Goal: Task Accomplishment & Management: Manage account settings

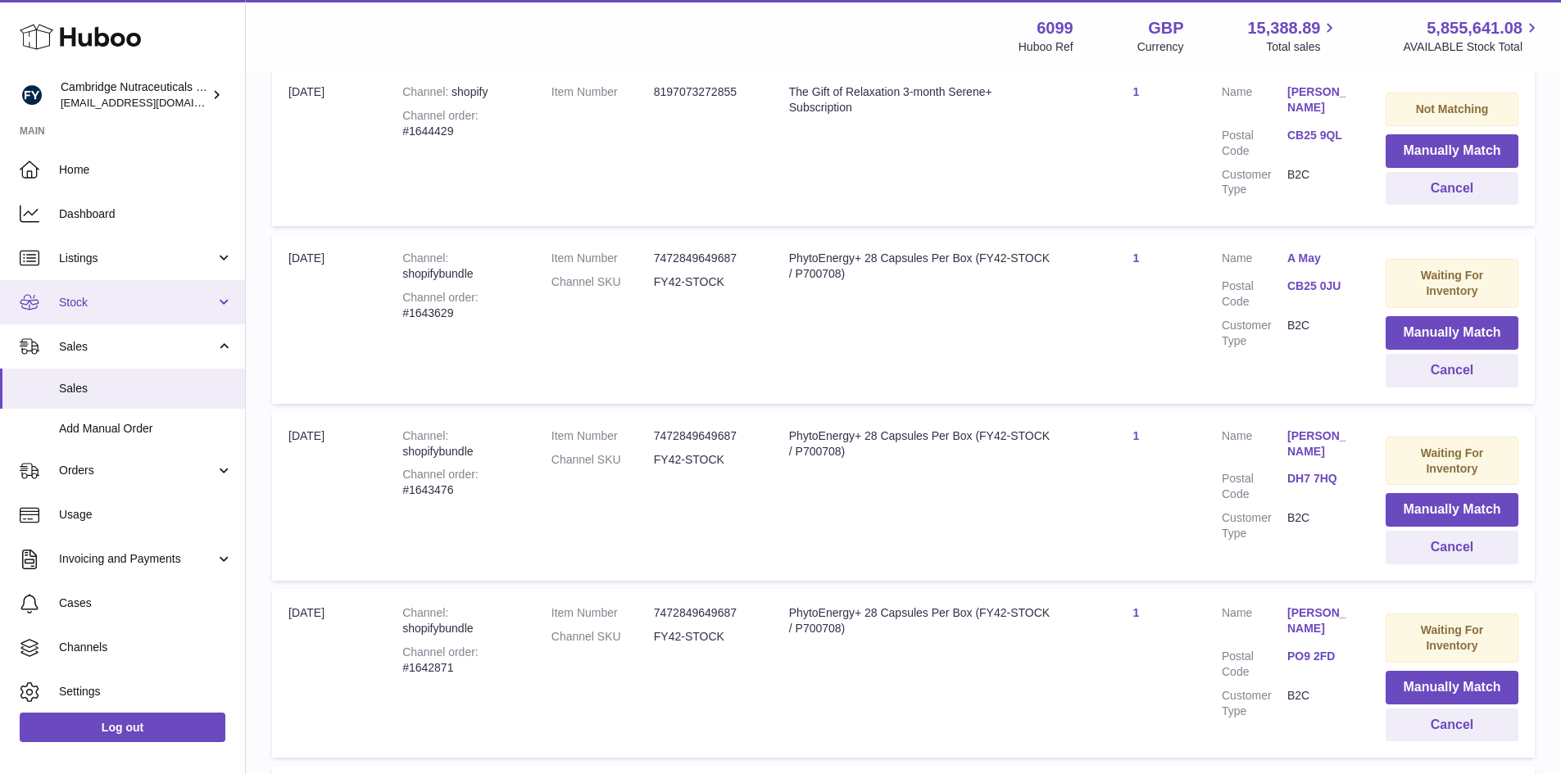
click at [130, 301] on span "Stock" at bounding box center [137, 303] width 156 height 16
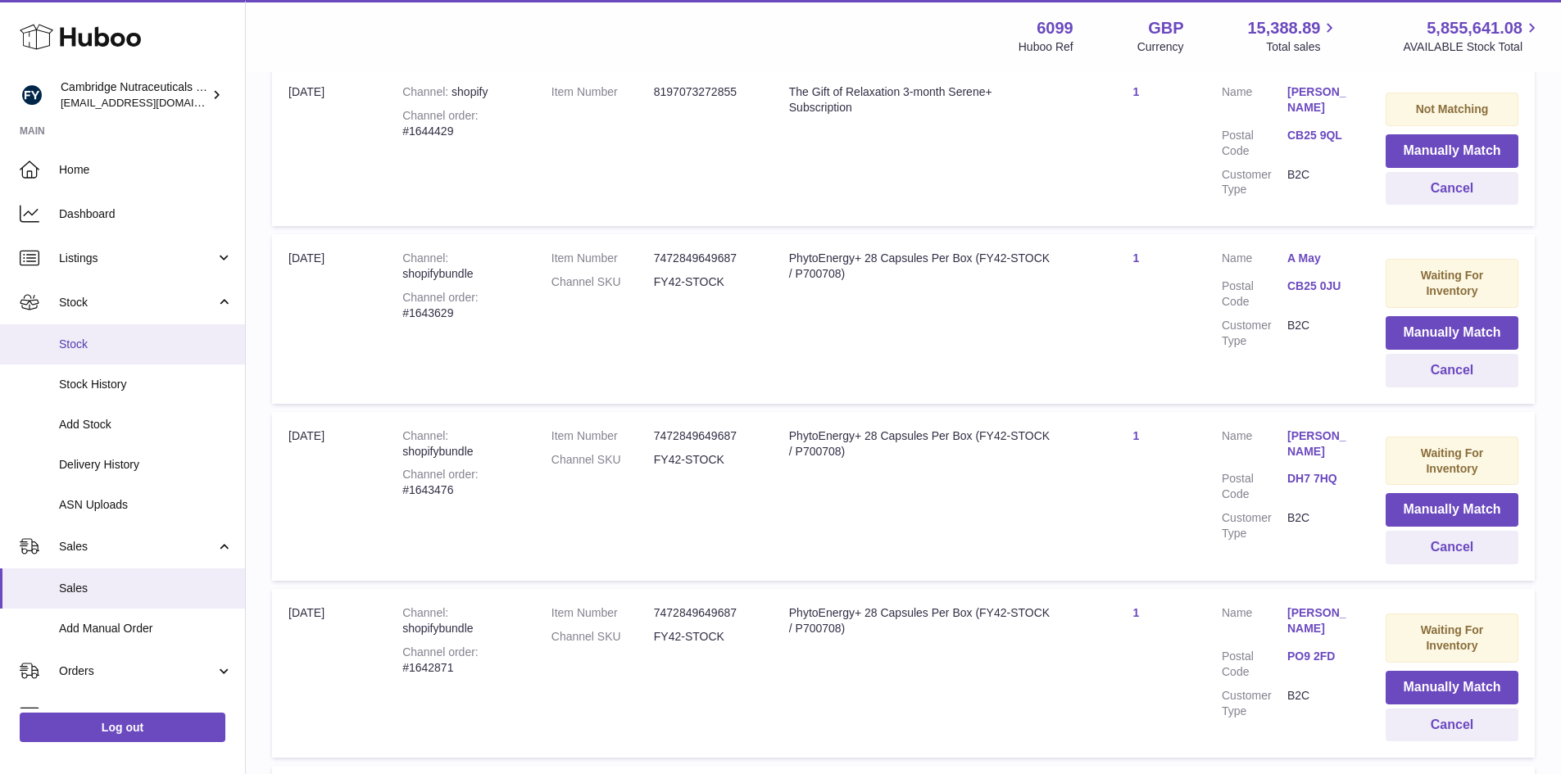
click at [107, 328] on link "Stock" at bounding box center [122, 344] width 245 height 40
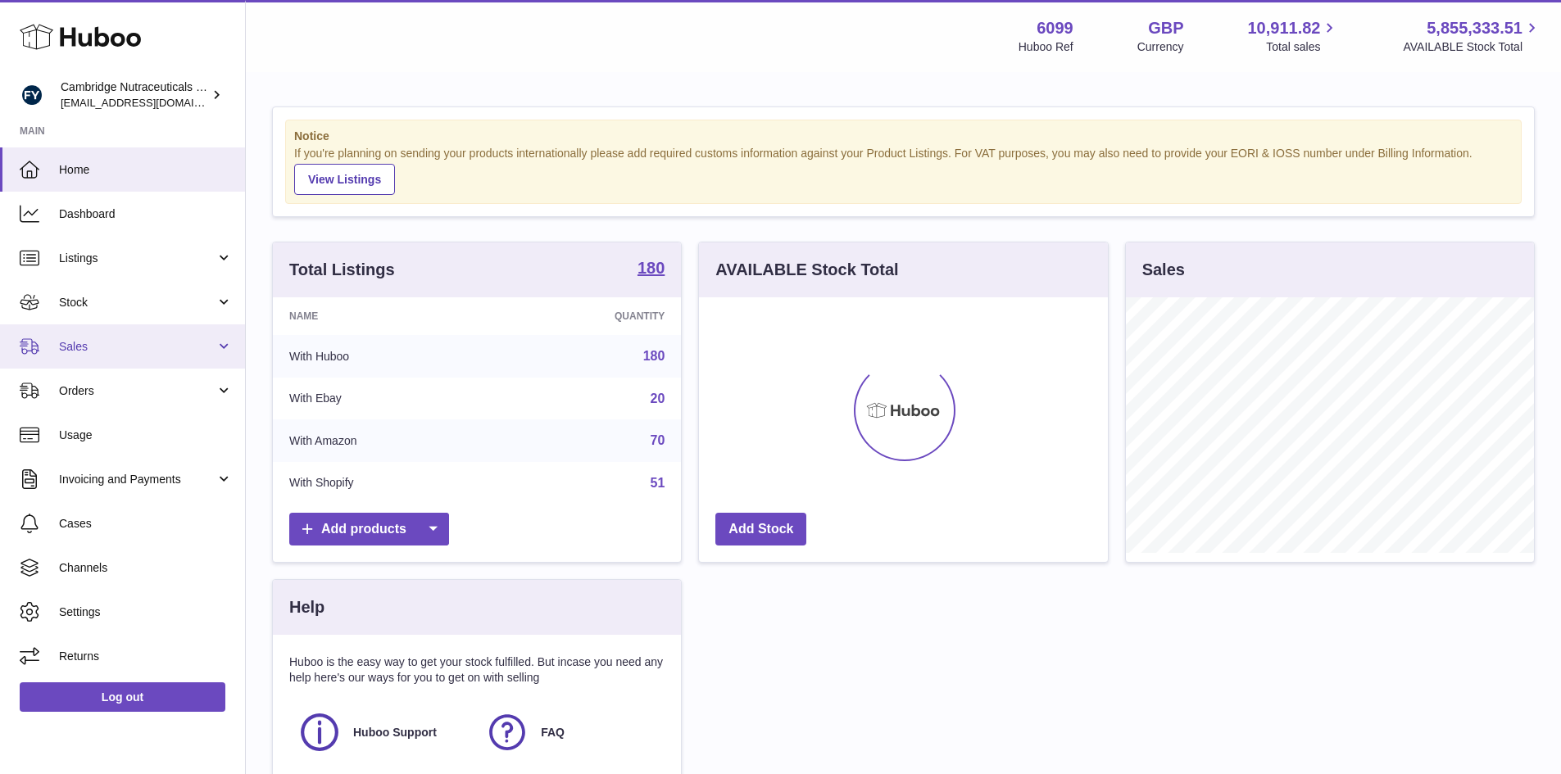
scroll to position [256, 409]
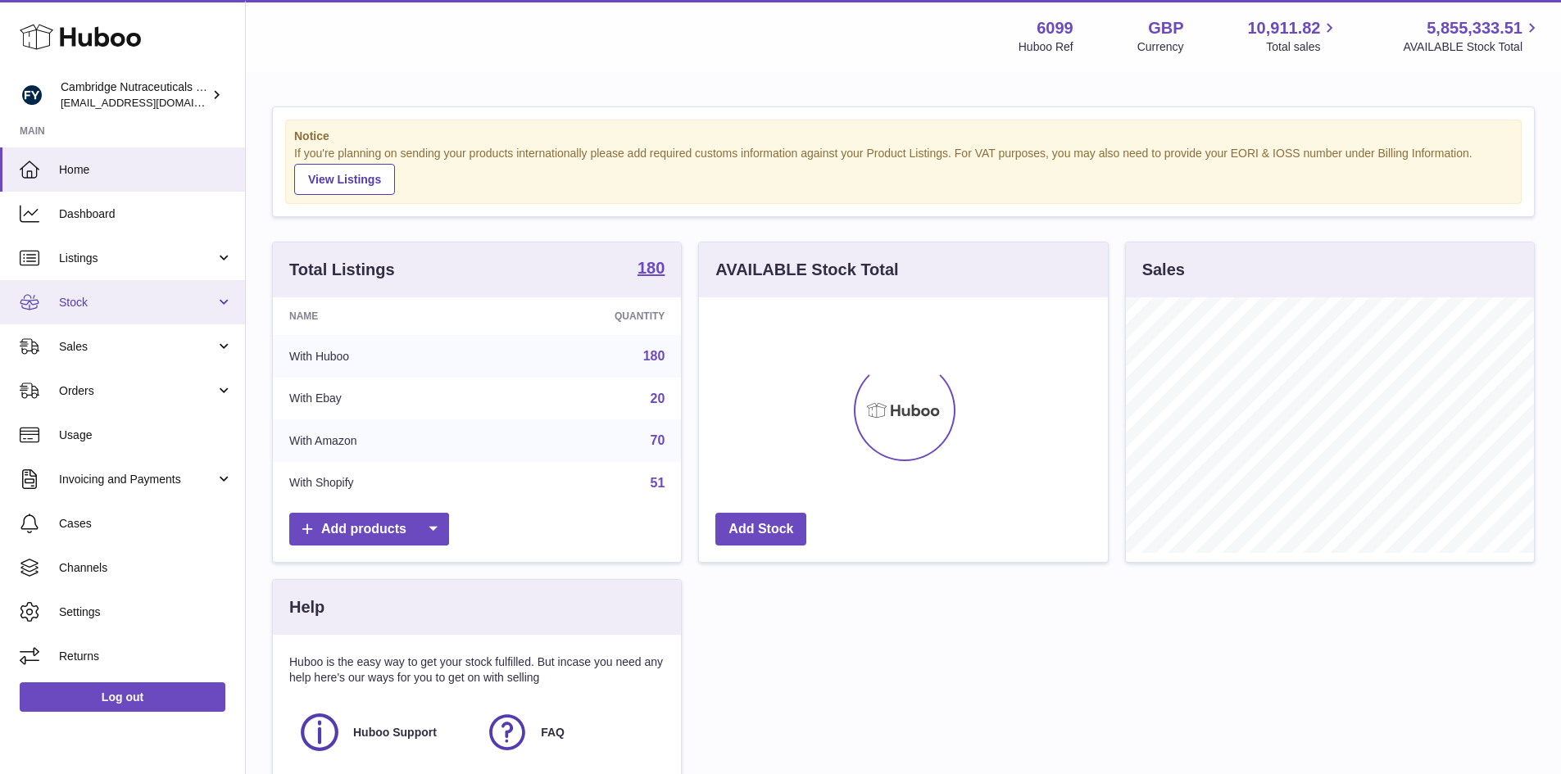
click at [128, 308] on span "Stock" at bounding box center [137, 303] width 156 height 16
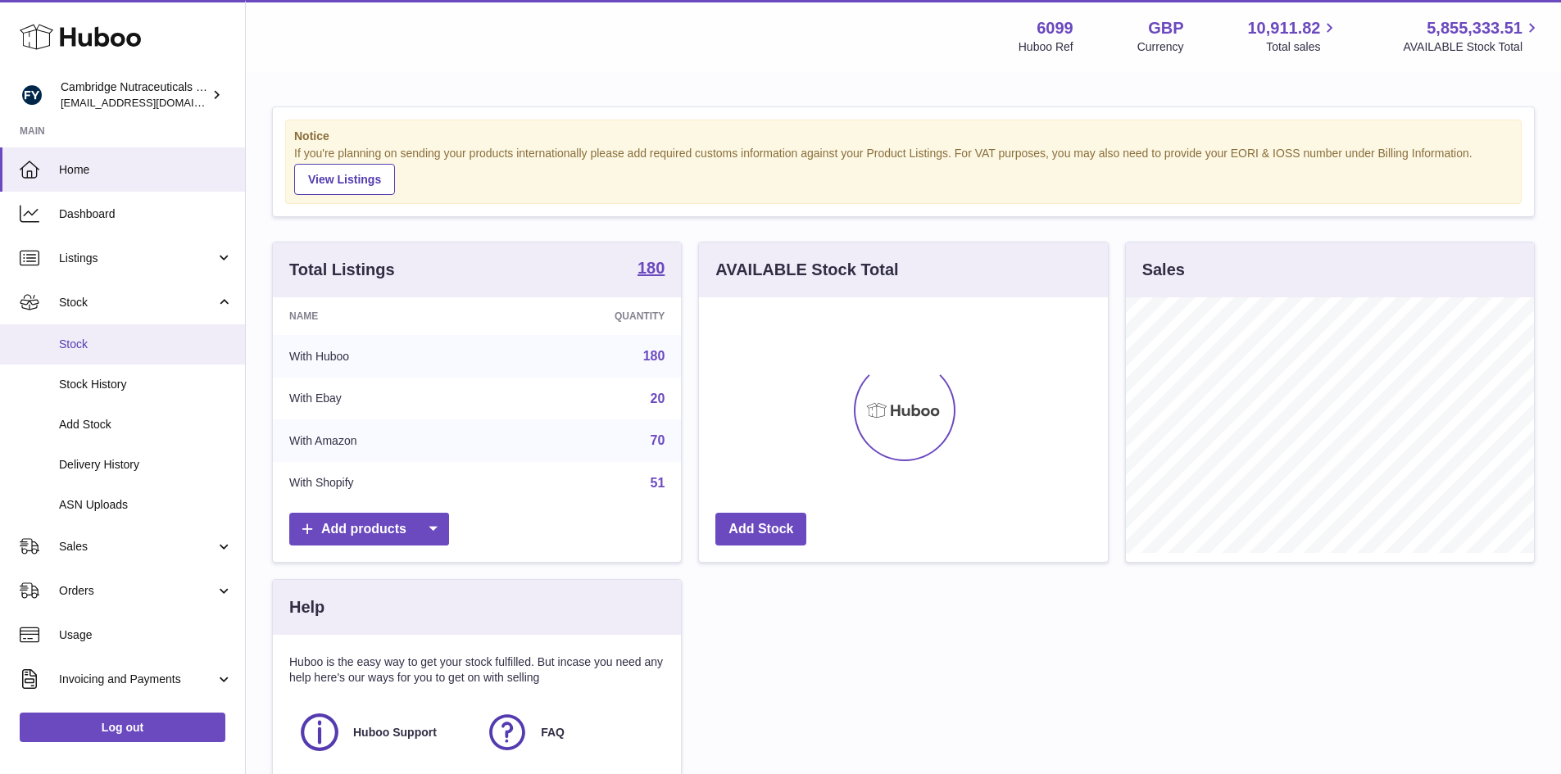
click at [121, 349] on span "Stock" at bounding box center [146, 345] width 174 height 16
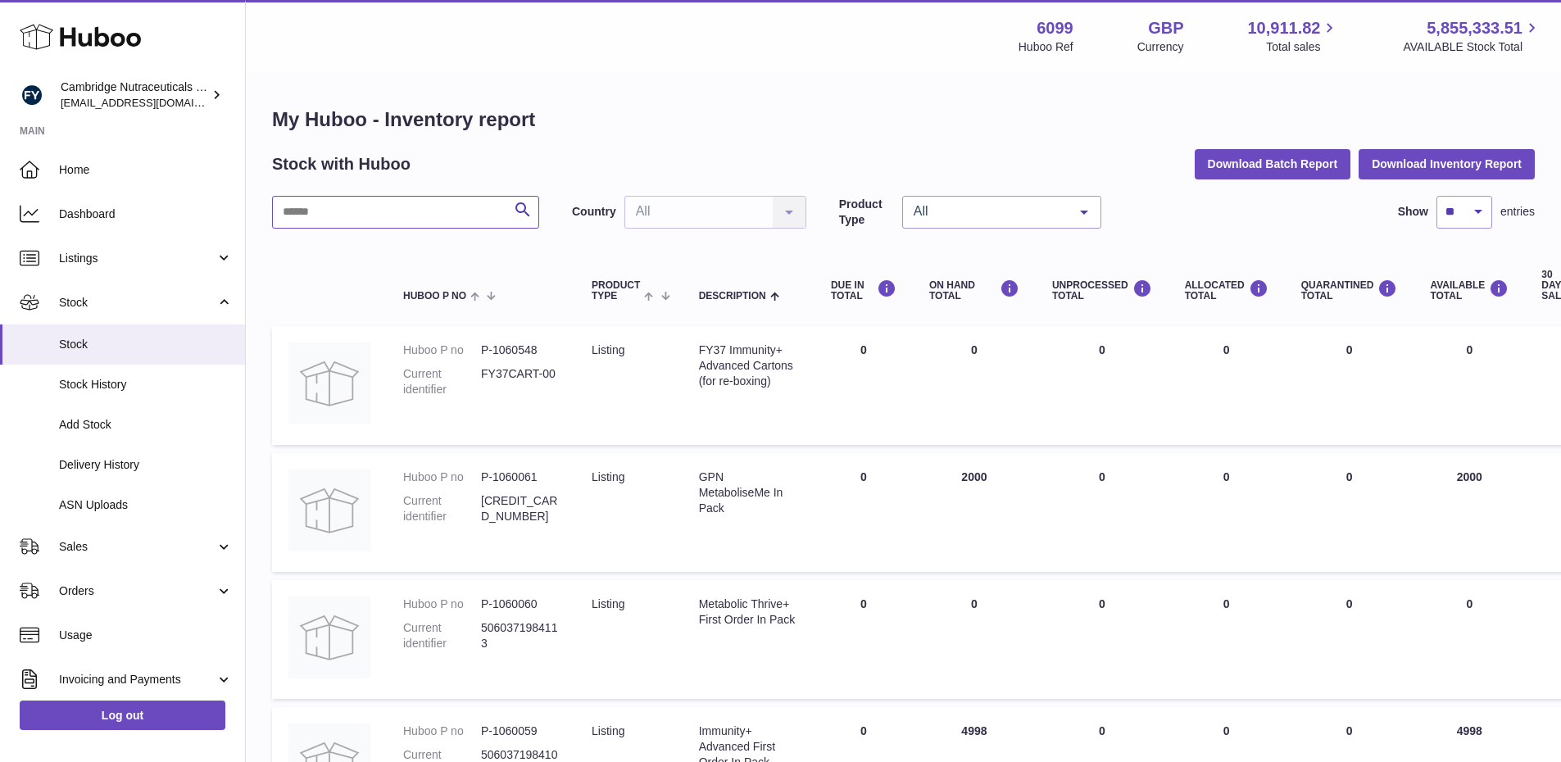
click at [374, 217] on input "text" at bounding box center [405, 212] width 267 height 33
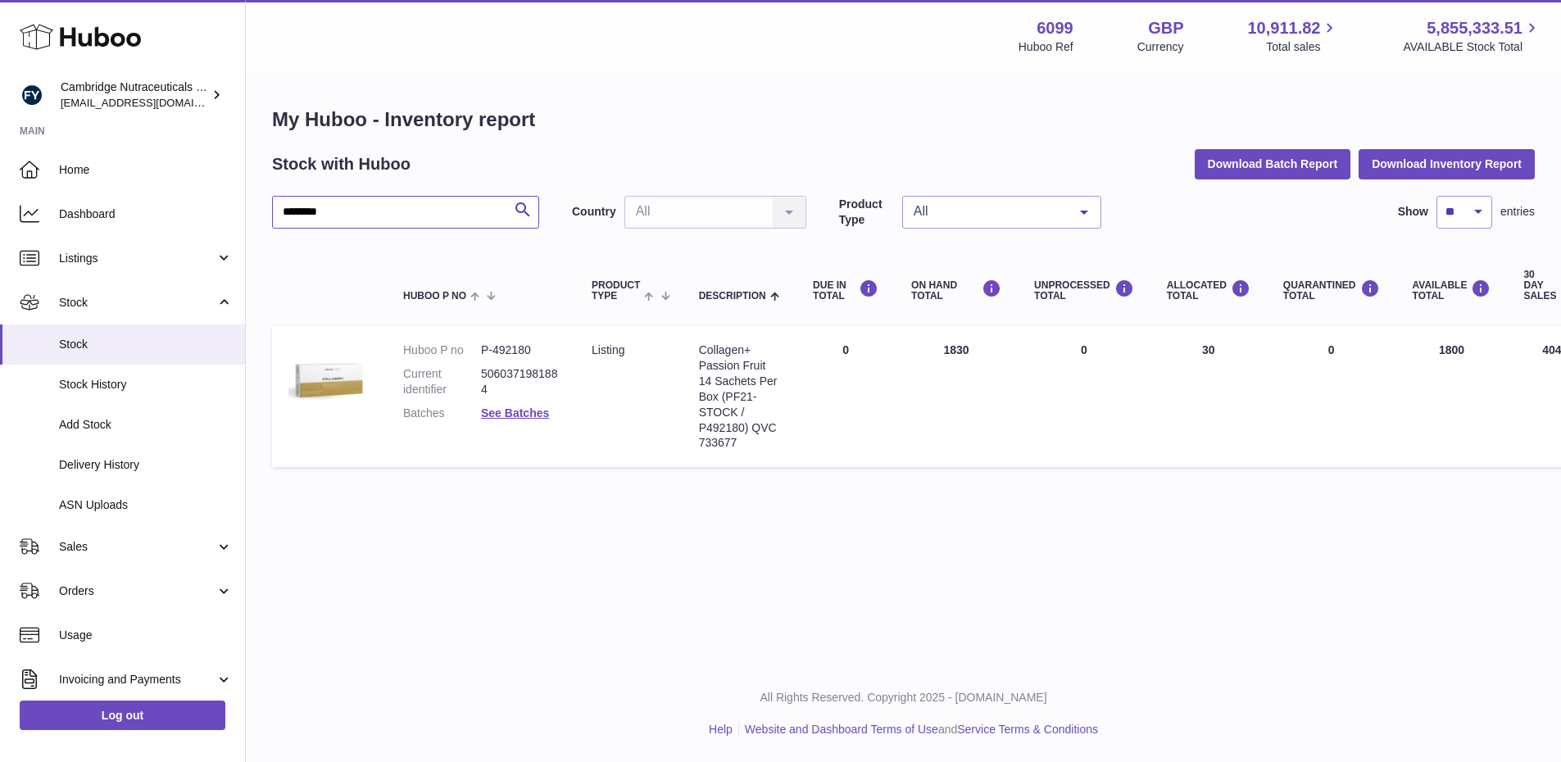
scroll to position [0, 6]
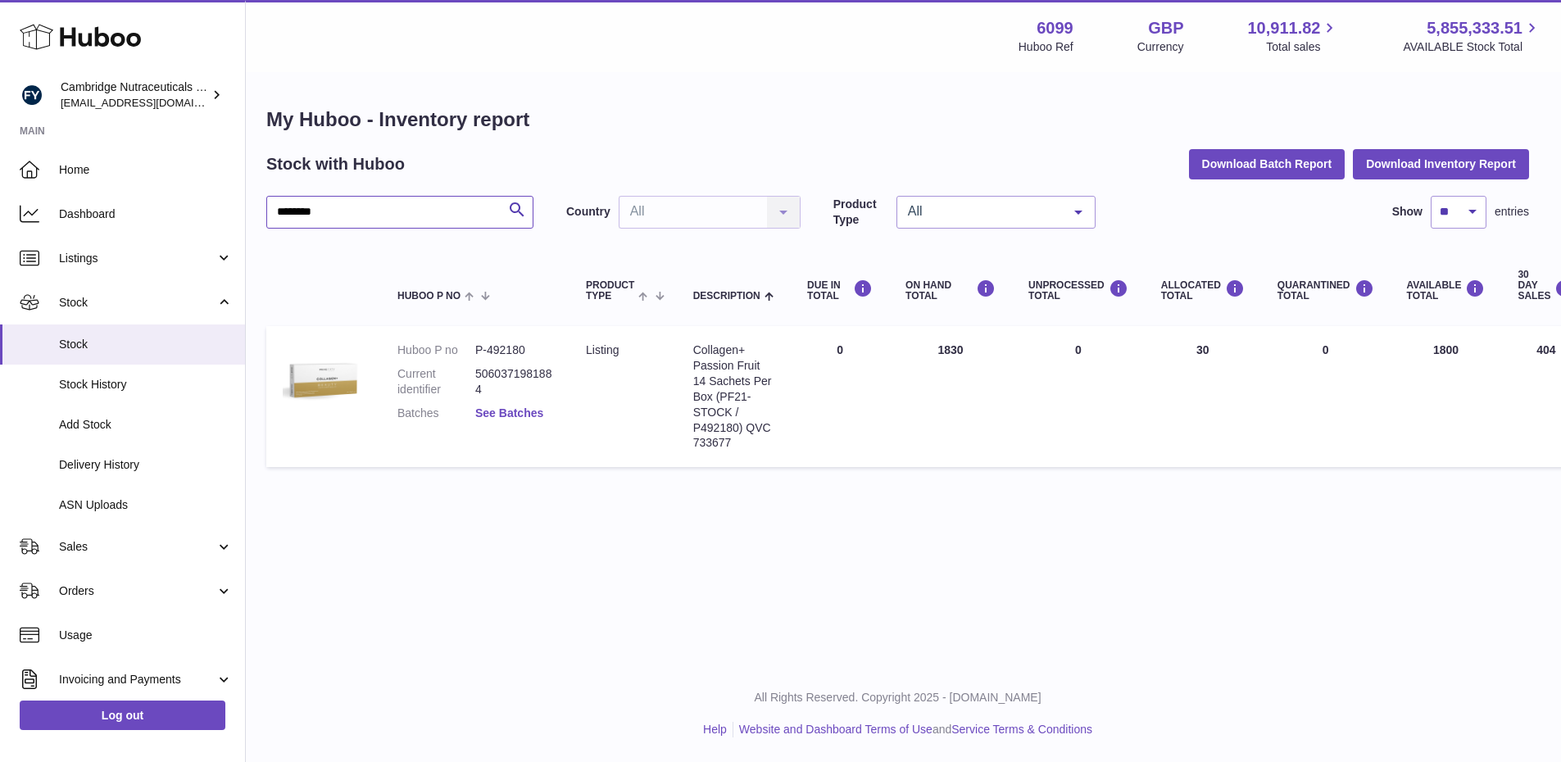
type input "********"
click at [523, 410] on link "See Batches" at bounding box center [509, 412] width 68 height 13
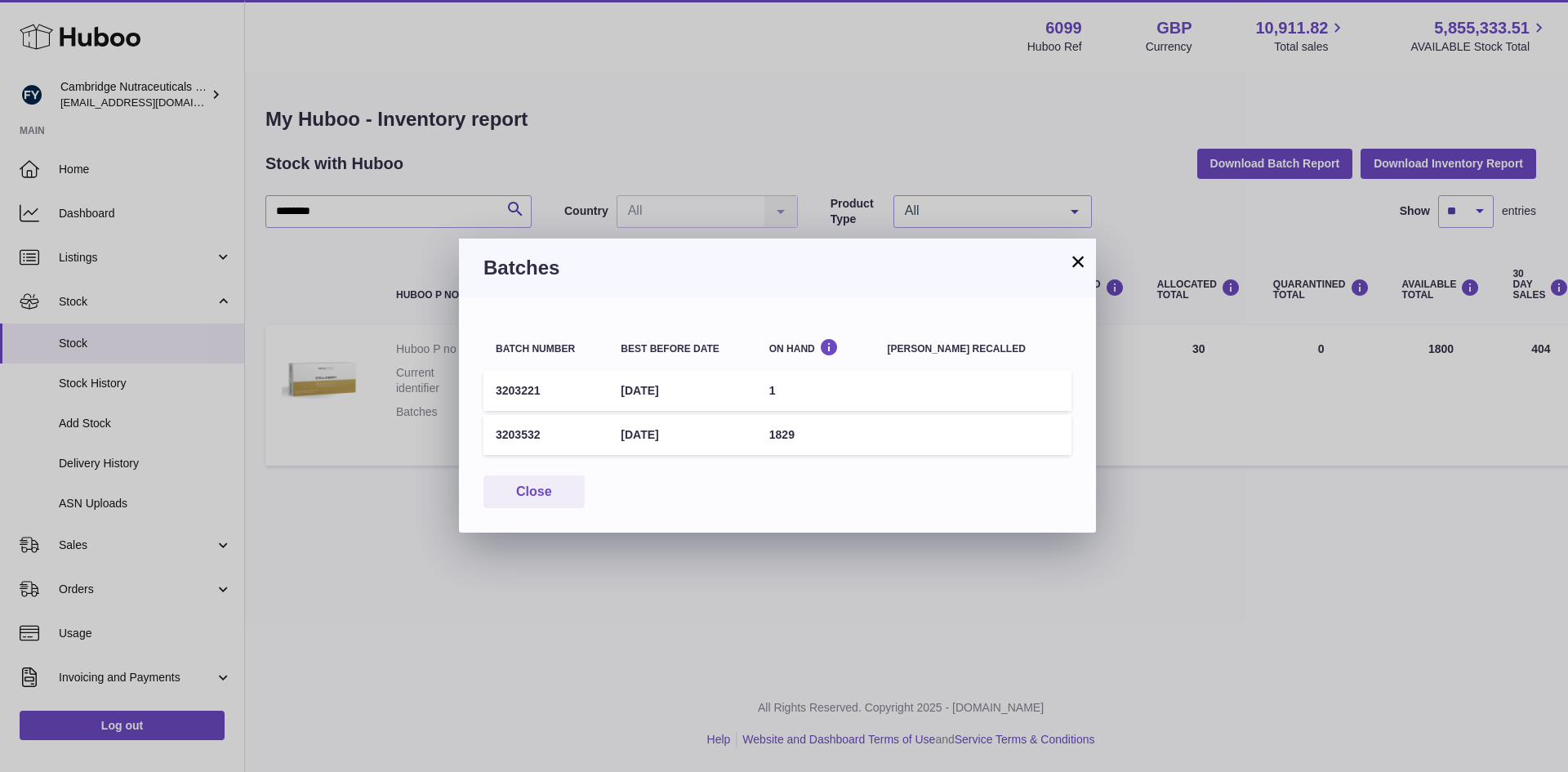
click at [1071, 265] on button "×" at bounding box center [1079, 261] width 20 height 20
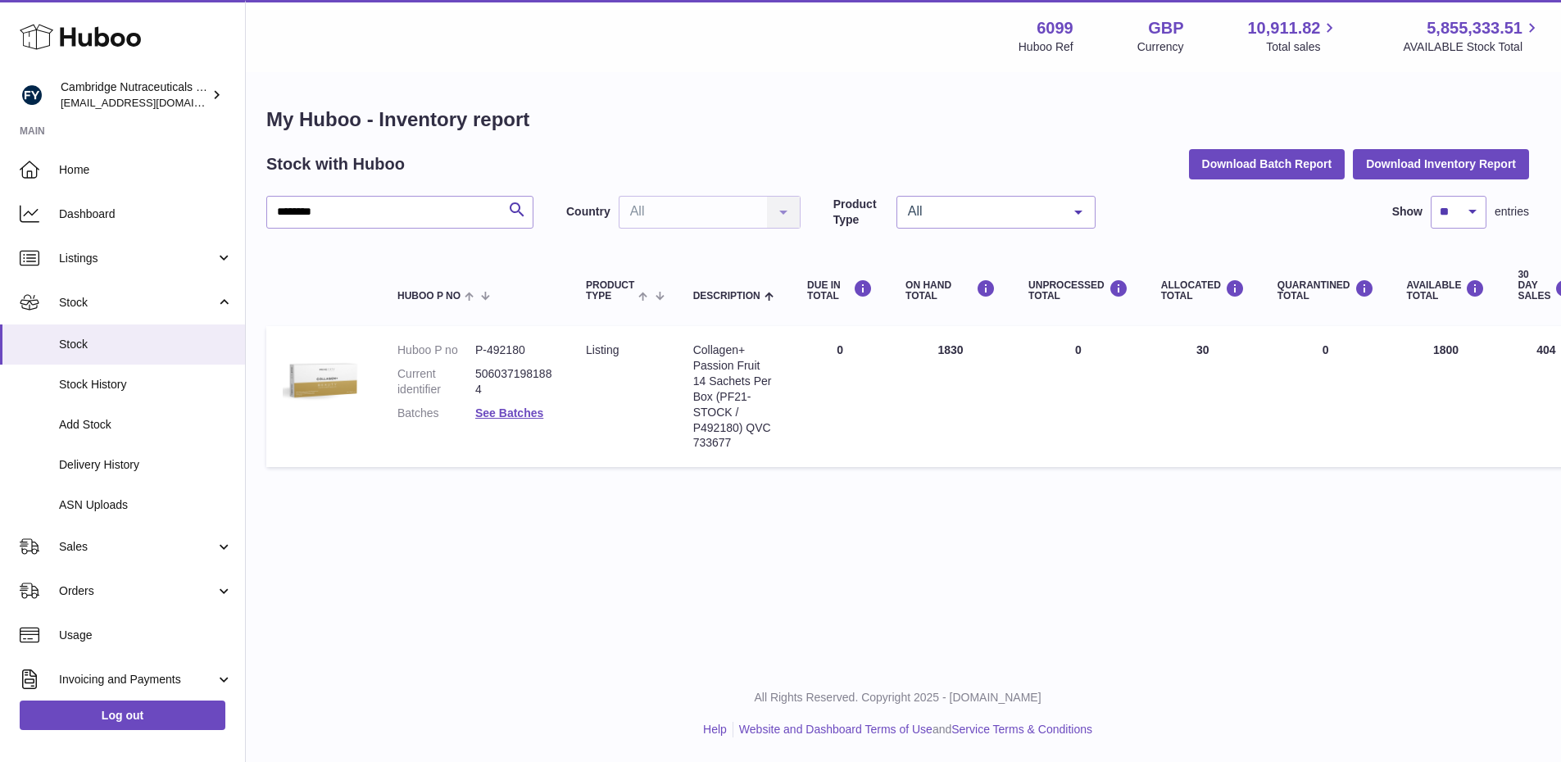
scroll to position [0, 0]
